Goal: Transaction & Acquisition: Purchase product/service

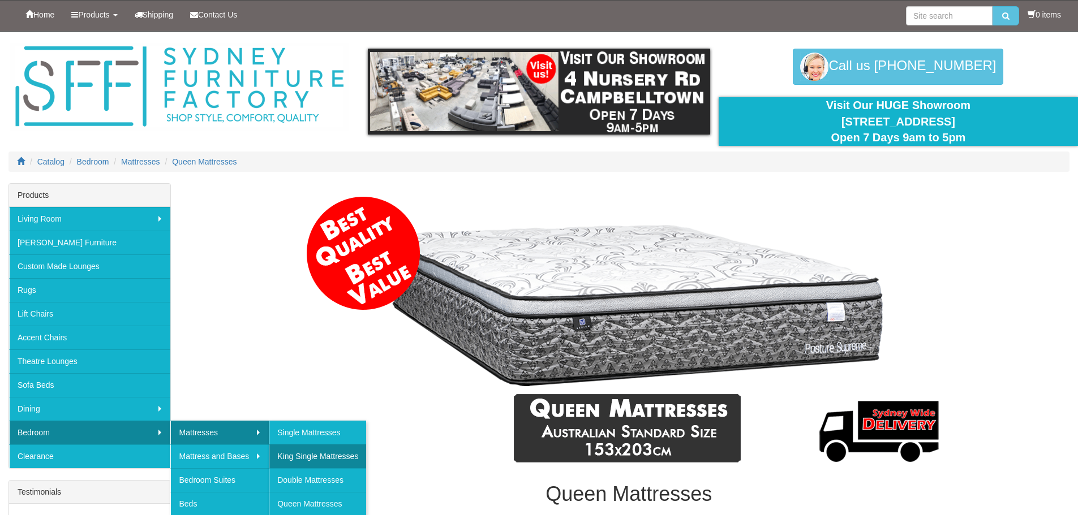
scroll to position [57, 0]
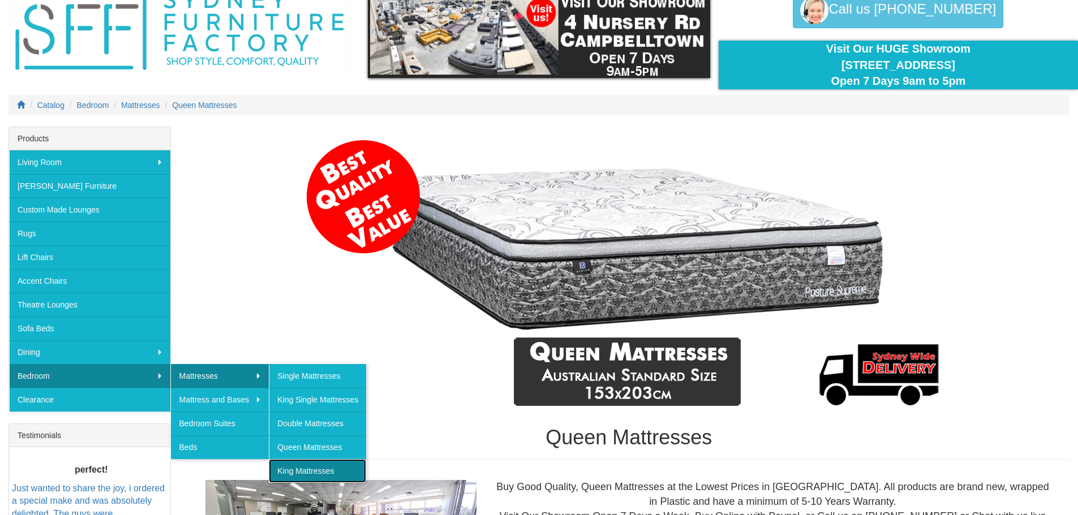
click at [304, 468] on link "King Mattresses" at bounding box center [317, 471] width 97 height 24
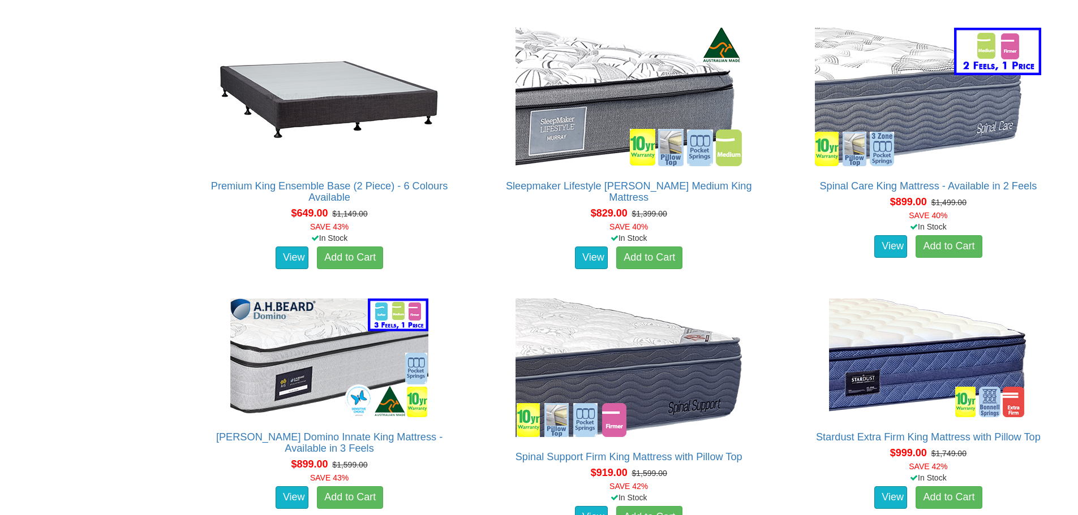
scroll to position [1018, 0]
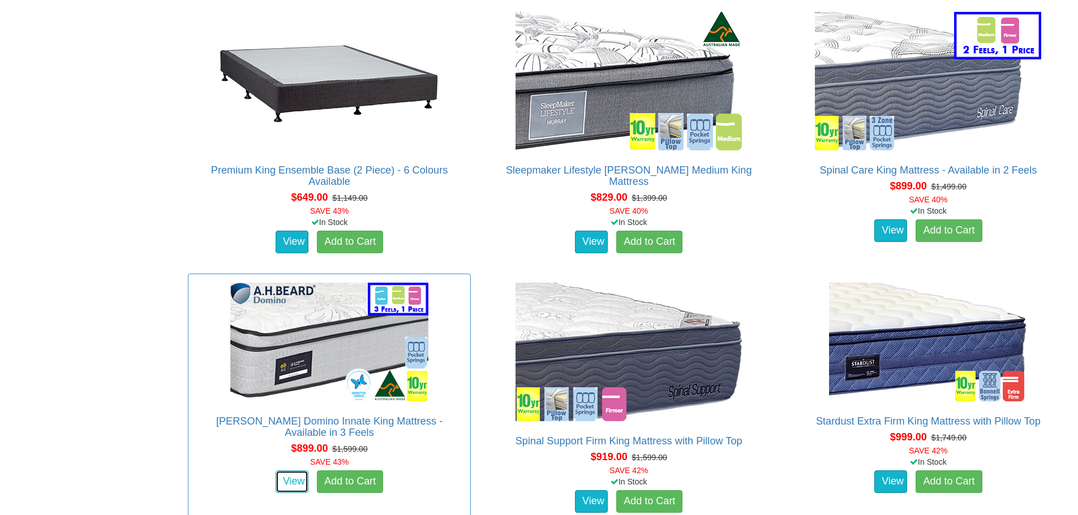
click at [292, 471] on link "View" at bounding box center [292, 482] width 33 height 23
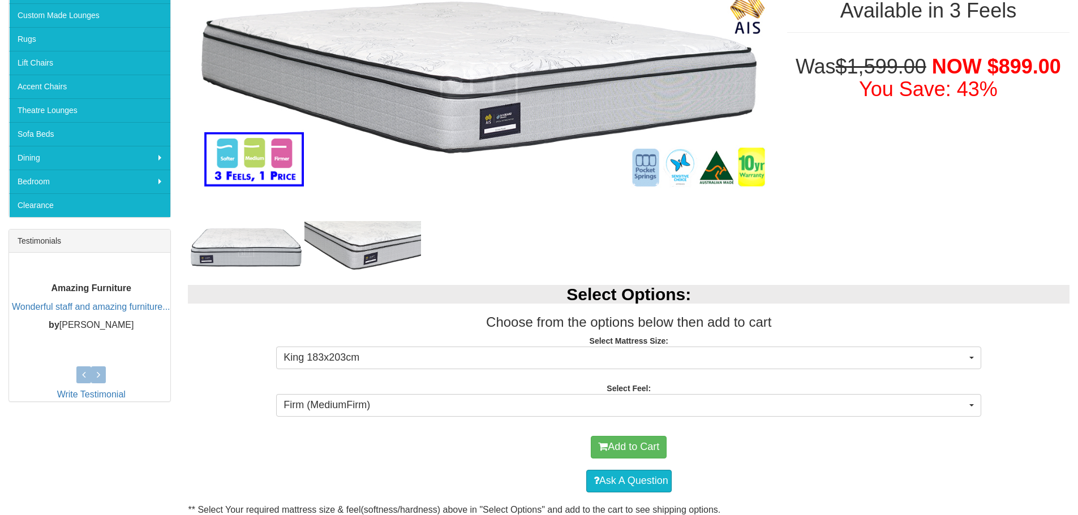
scroll to position [283, 0]
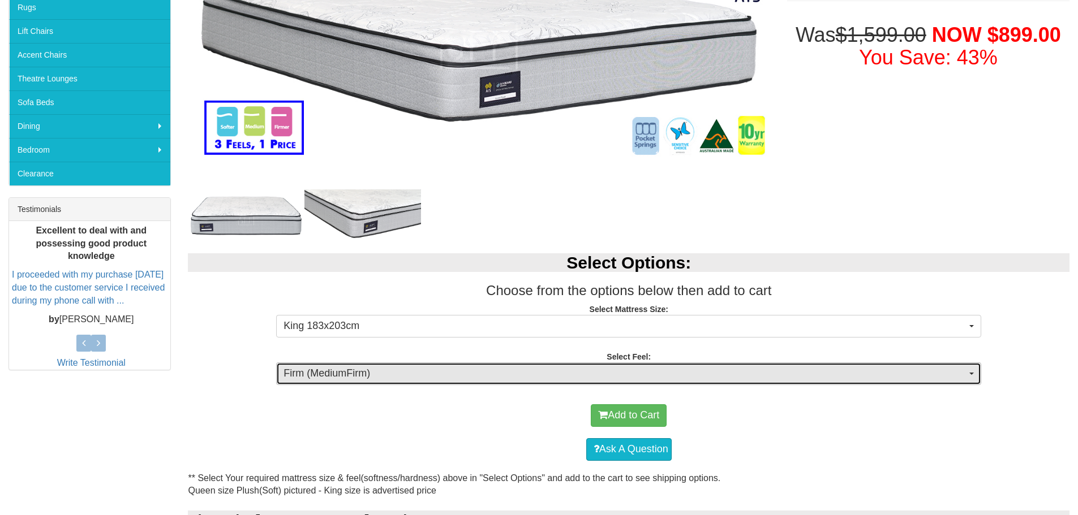
click at [968, 373] on button "Firm (MediumFirm)" at bounding box center [628, 374] width 705 height 23
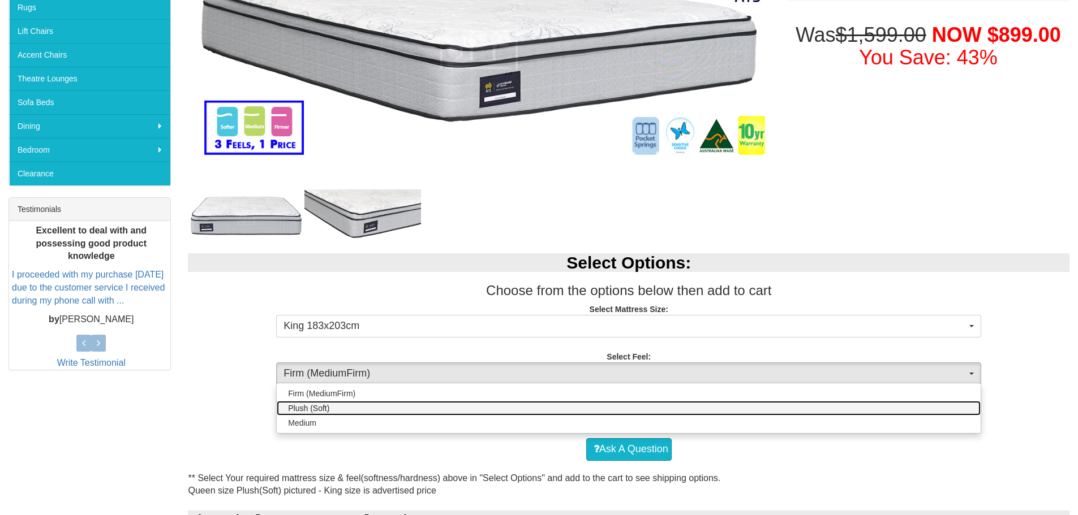
click at [325, 410] on span "Plush (Soft)" at bounding box center [308, 408] width 41 height 11
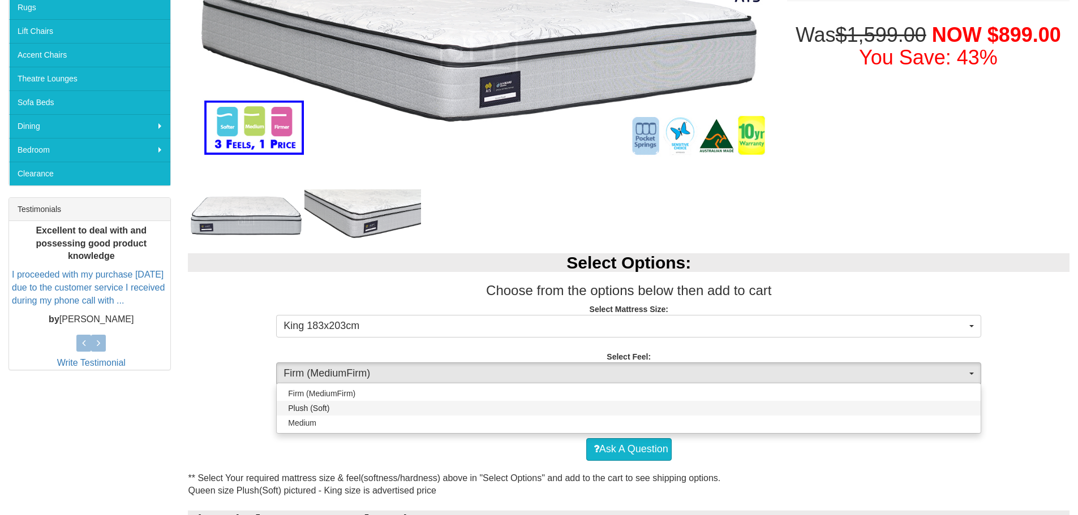
select select "1379"
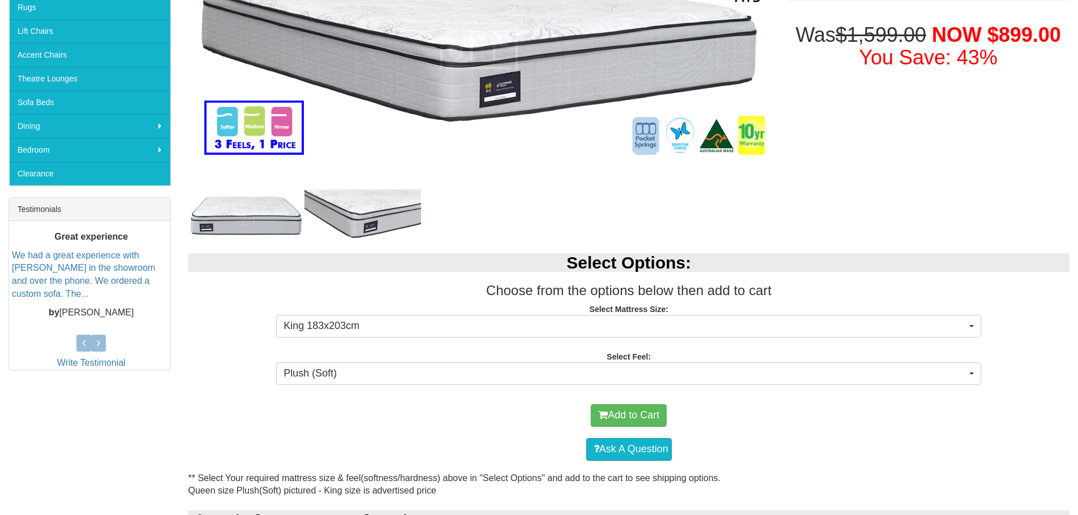
click at [325, 410] on div "Add to Cart" at bounding box center [628, 416] width 870 height 34
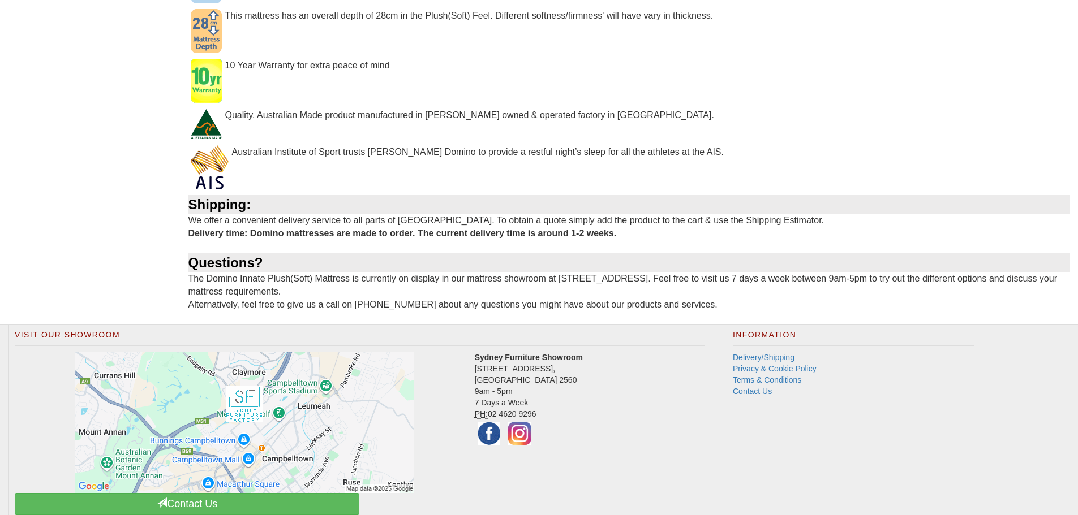
scroll to position [1245, 0]
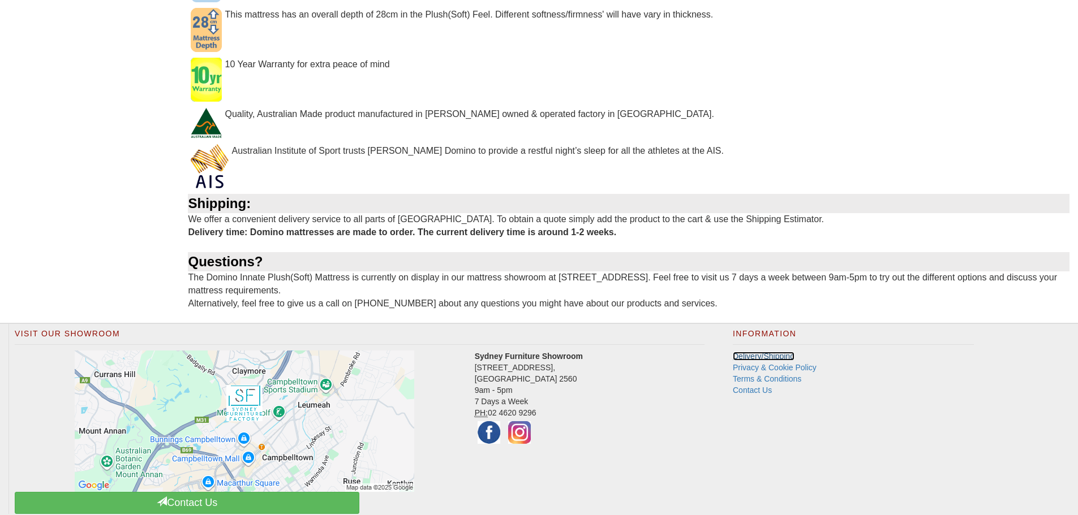
click at [745, 357] on link "Delivery/Shipping" at bounding box center [764, 356] width 62 height 9
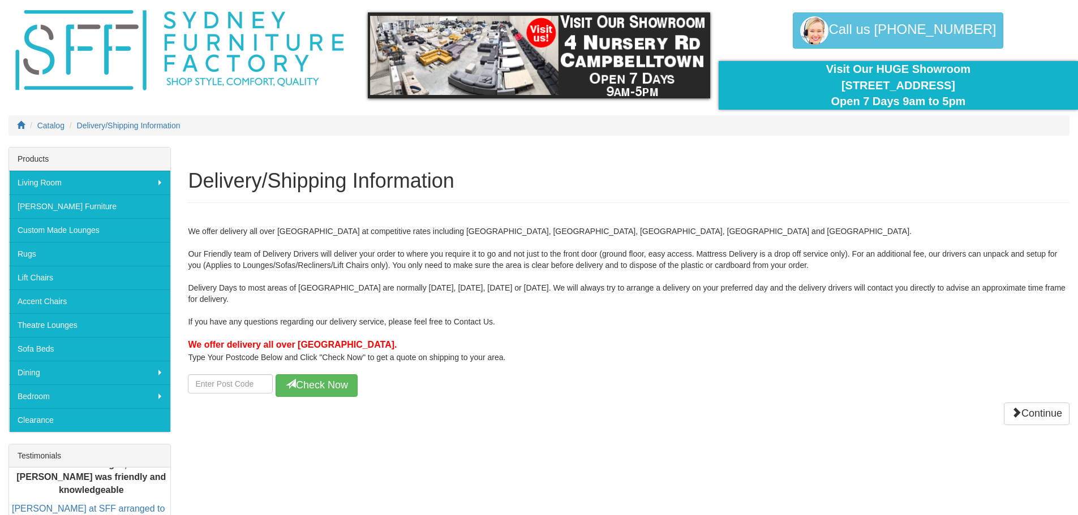
scroll to position [57, 0]
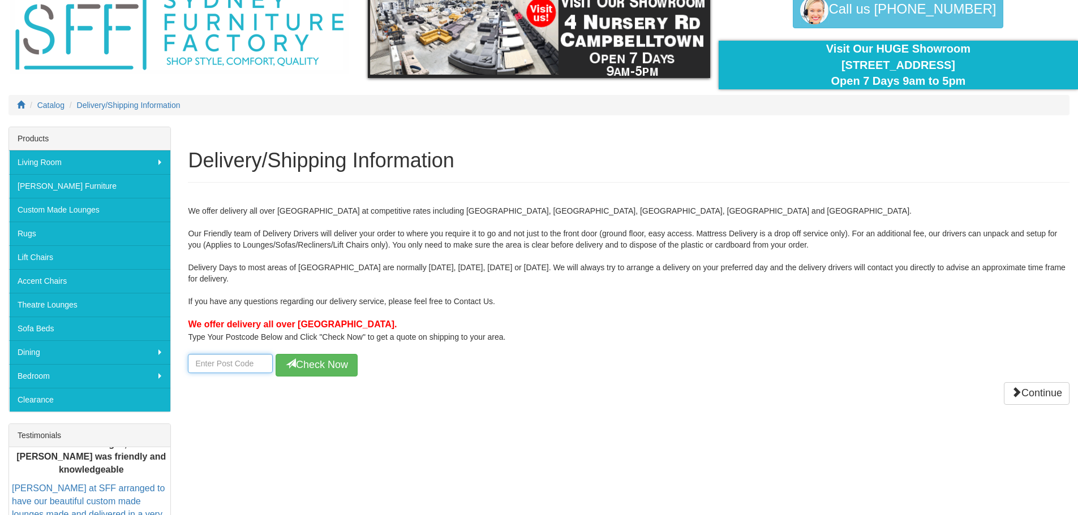
click at [226, 365] on input "number" at bounding box center [230, 363] width 85 height 19
type input "2560"
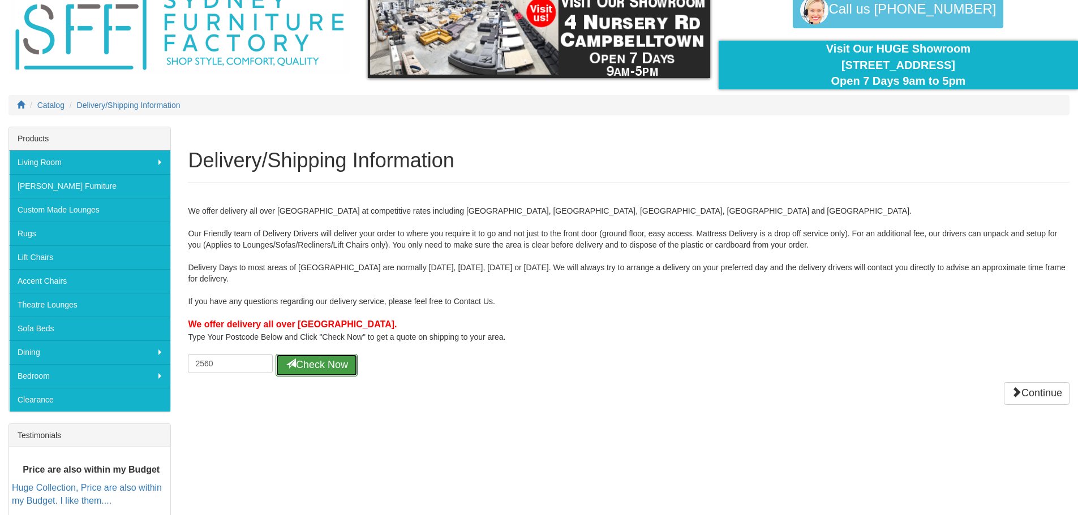
click at [315, 368] on button "Check Now" at bounding box center [317, 365] width 82 height 23
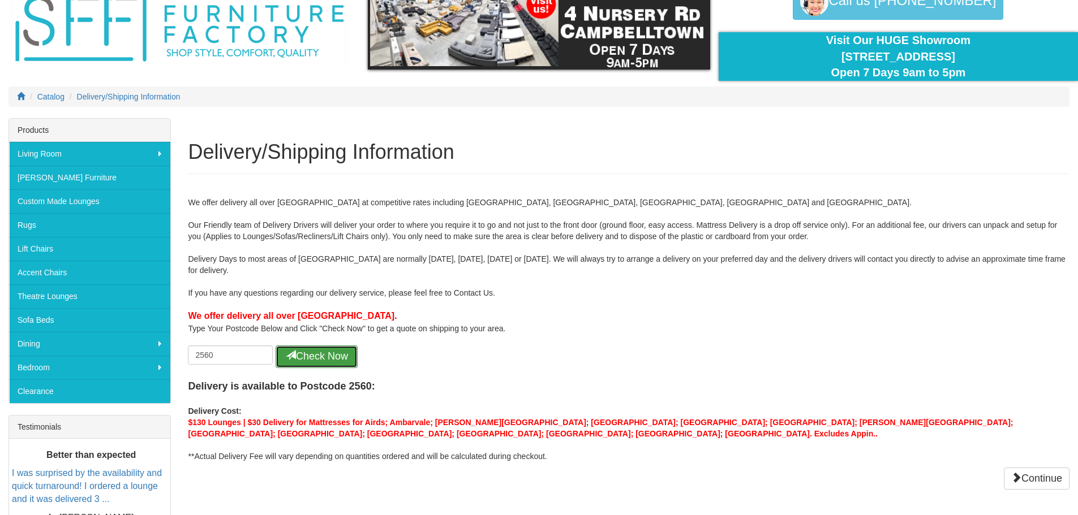
scroll to position [0, 0]
